Goal: Information Seeking & Learning: Learn about a topic

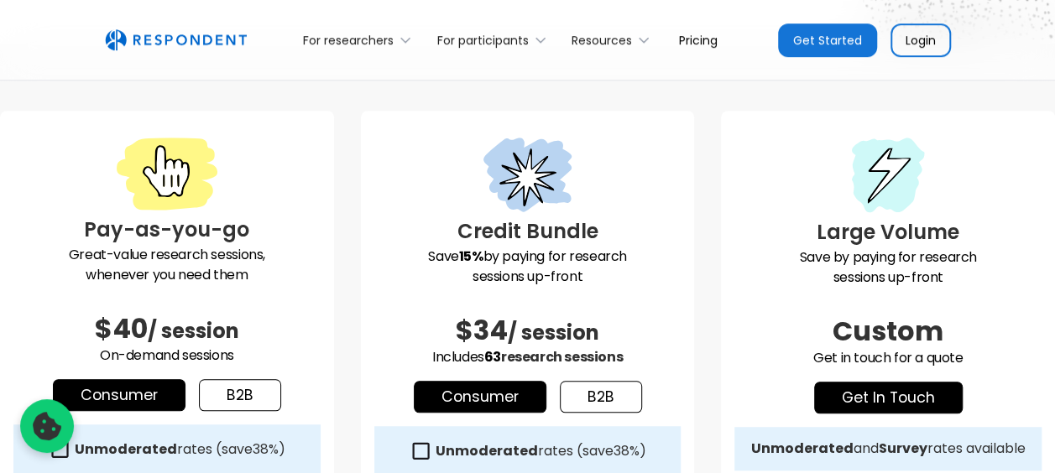
scroll to position [420, 0]
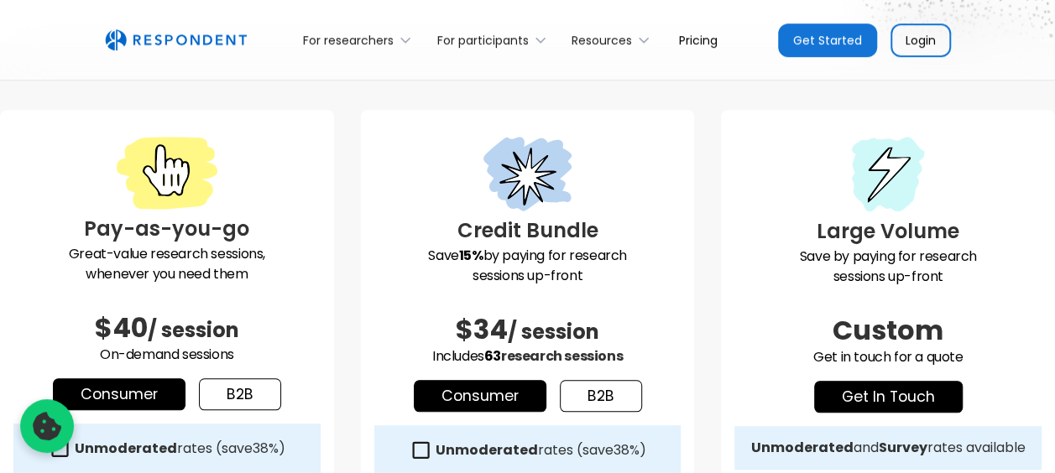
click at [228, 398] on link "b2b" at bounding box center [240, 394] width 82 height 32
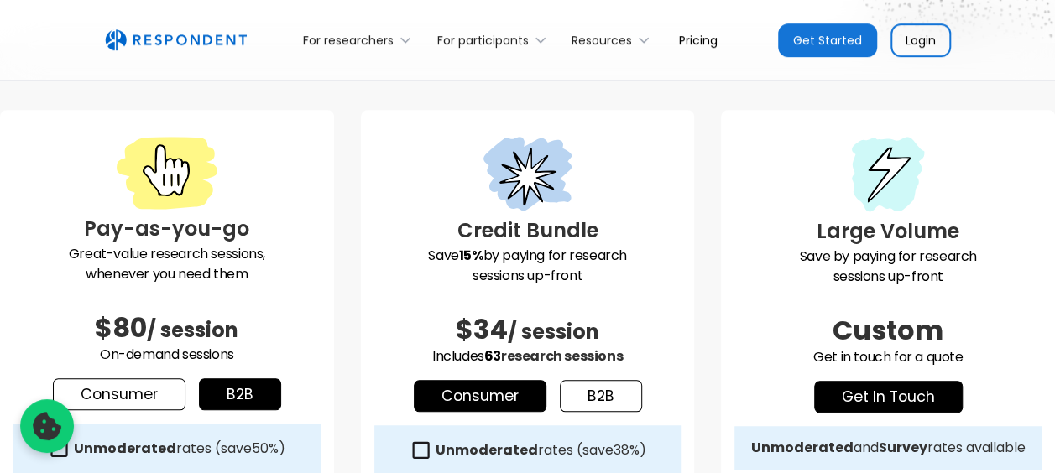
click at [132, 398] on link "Consumer" at bounding box center [119, 394] width 133 height 32
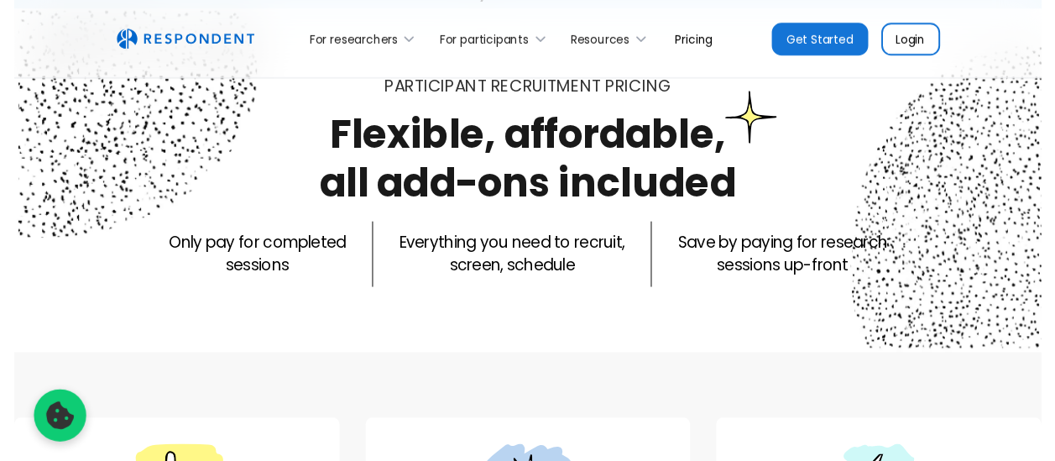
scroll to position [72, 0]
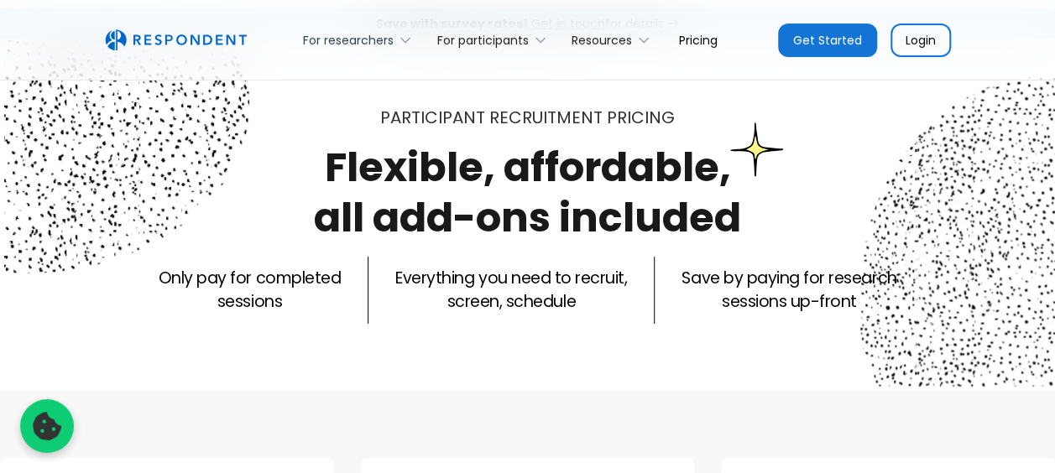
click at [346, 32] on div "For researchers" at bounding box center [348, 40] width 91 height 17
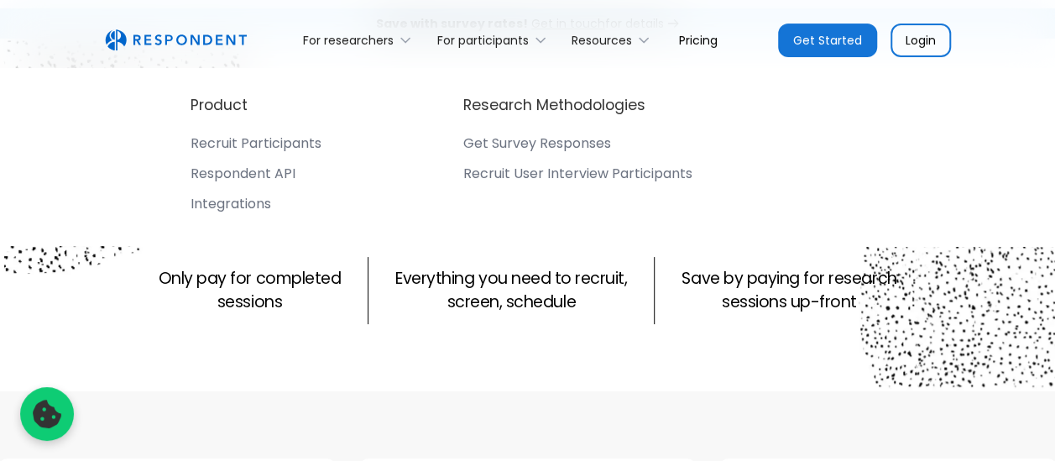
click at [280, 146] on div "Recruit Participants" at bounding box center [255, 143] width 131 height 17
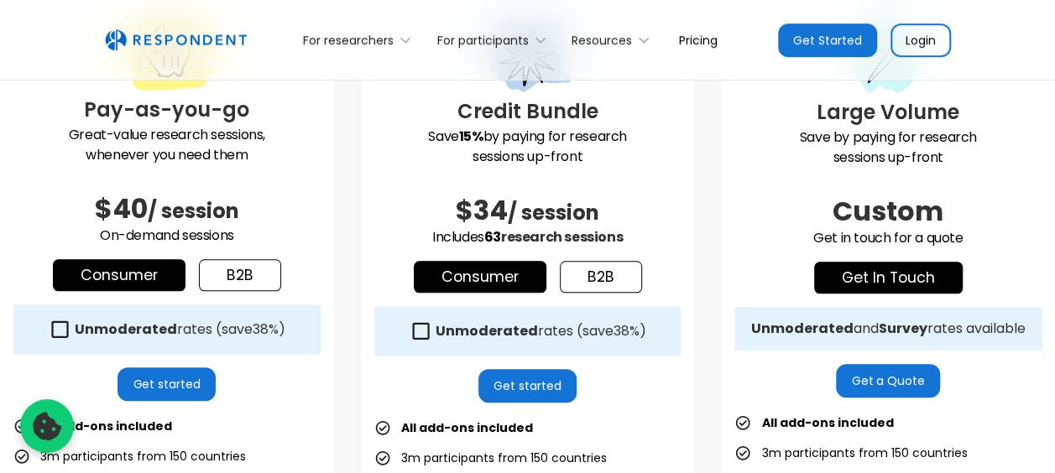
scroll to position [540, 0]
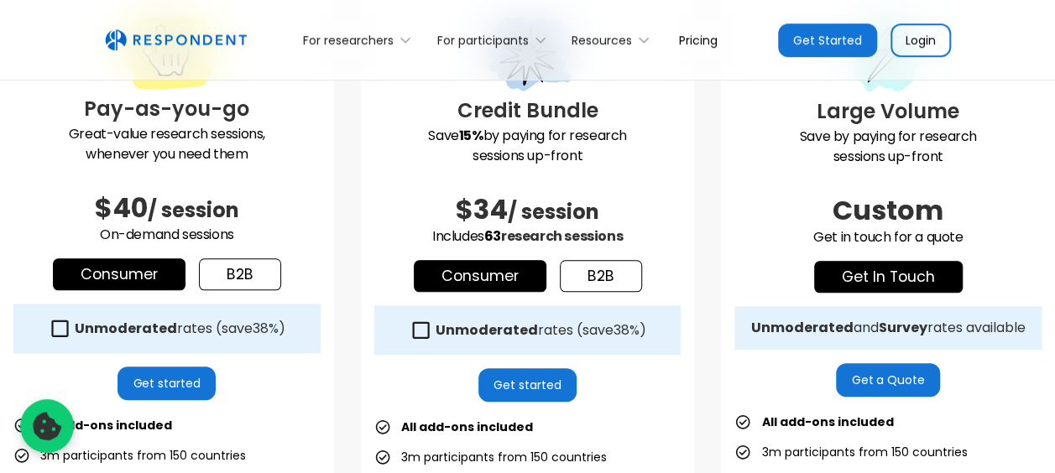
click at [69, 336] on icon at bounding box center [60, 328] width 23 height 23
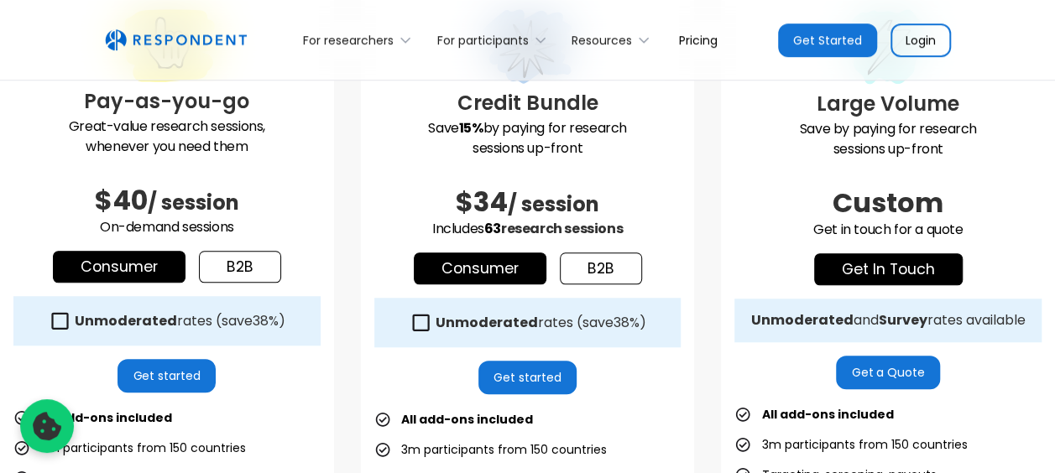
scroll to position [559, 0]
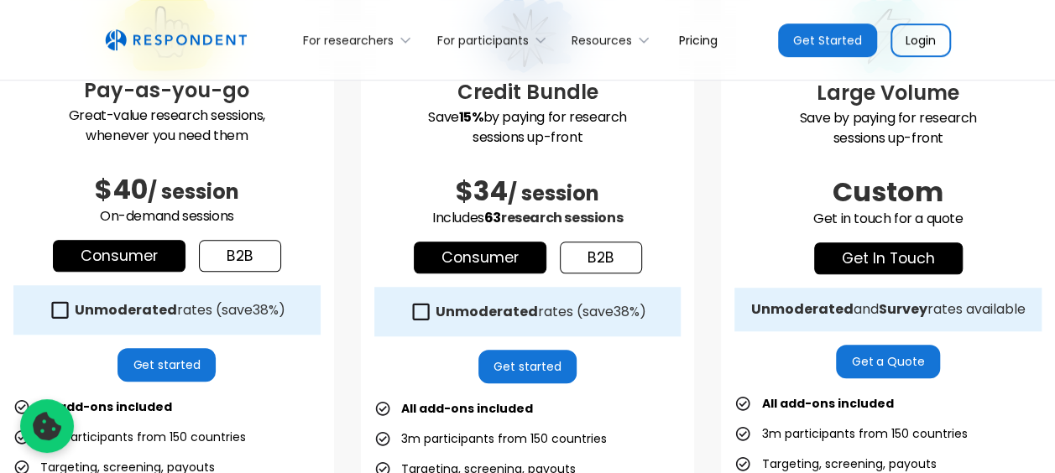
click at [225, 255] on link "b2b" at bounding box center [240, 256] width 82 height 32
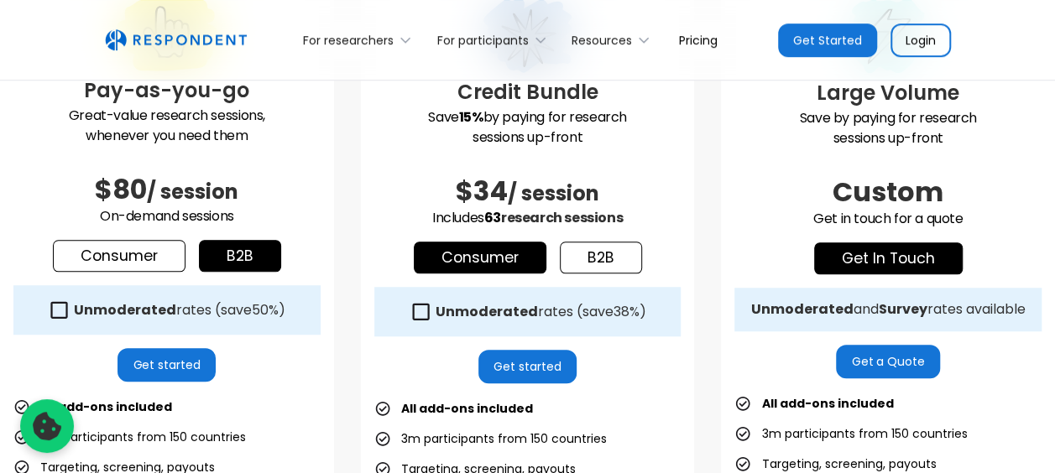
click at [164, 263] on link "Consumer" at bounding box center [119, 256] width 133 height 32
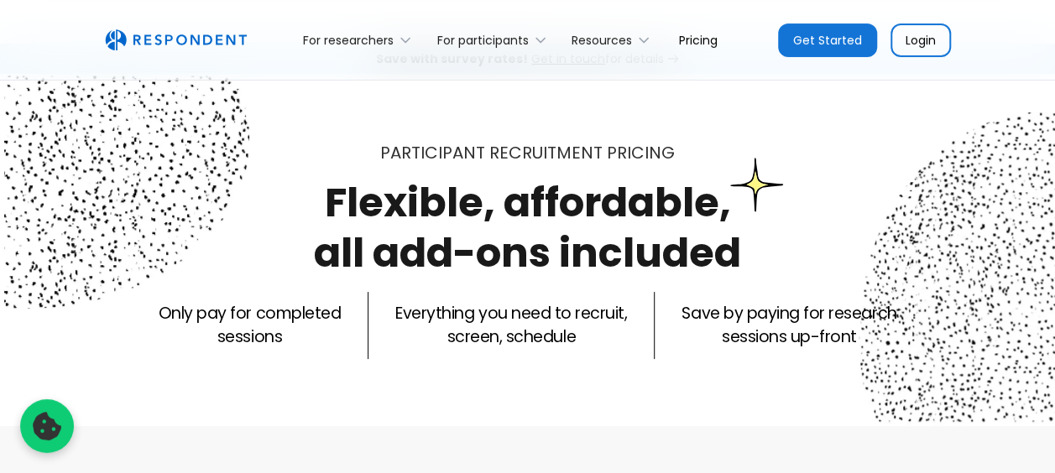
scroll to position [0, 0]
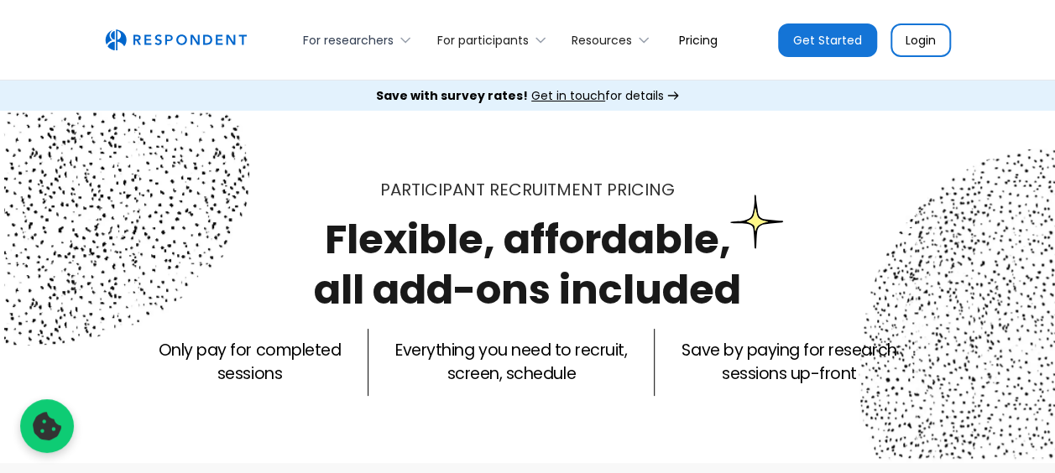
click at [326, 40] on div "For researchers" at bounding box center [348, 40] width 91 height 17
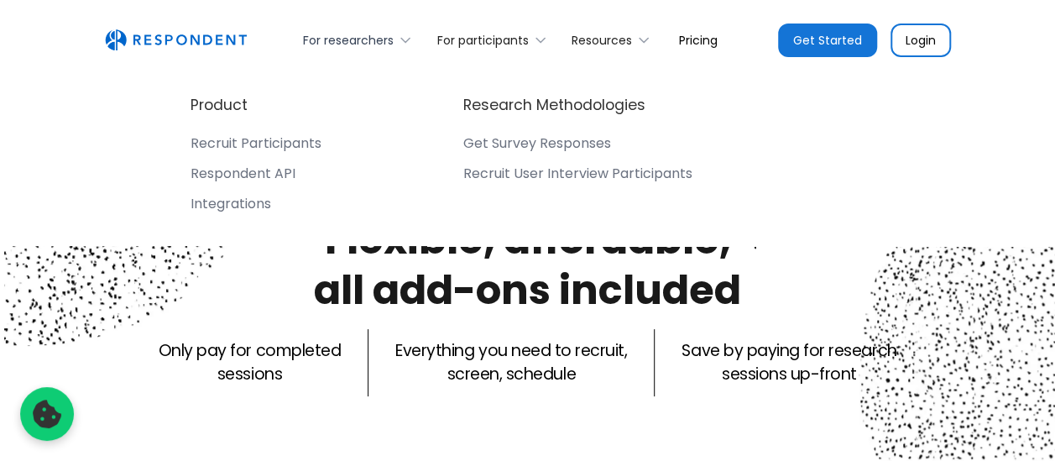
click at [326, 40] on div "For researchers" at bounding box center [348, 40] width 91 height 17
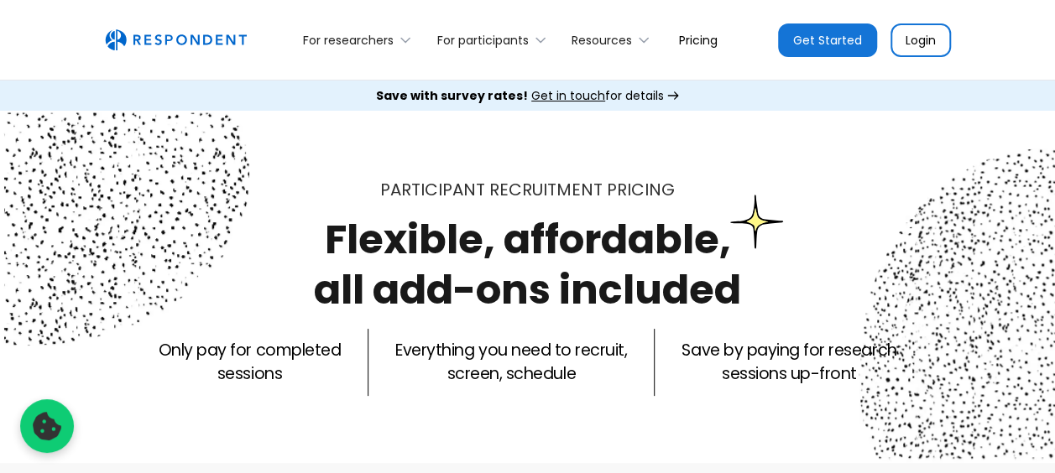
click at [226, 41] on img "home" at bounding box center [176, 40] width 142 height 22
